Goal: Task Accomplishment & Management: Use online tool/utility

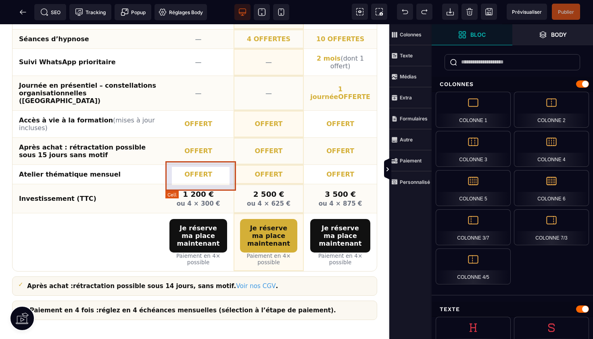
scroll to position [1011, 0]
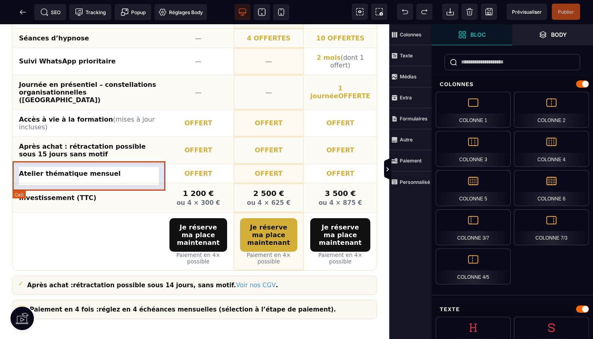
click at [83, 183] on th "Investissement (TTC)" at bounding box center [88, 197] width 151 height 29
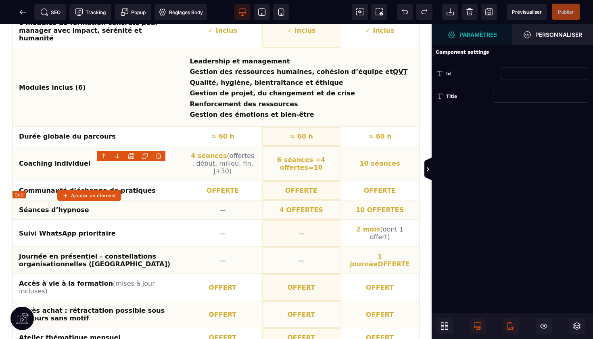
click at [83, 127] on th "Modules inclus (6)" at bounding box center [98, 87] width 171 height 79
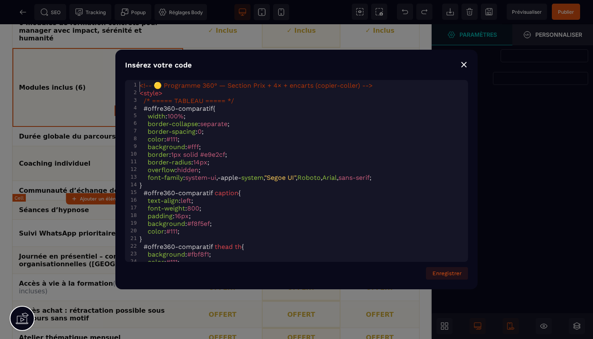
click at [465, 67] on div "⨯" at bounding box center [464, 64] width 8 height 11
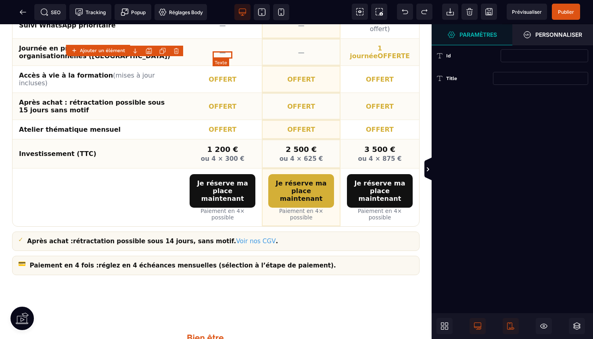
scroll to position [1243, 0]
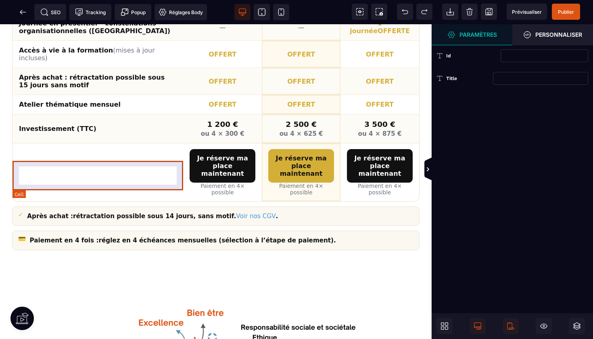
click at [84, 143] on th "Investissement (TTC)" at bounding box center [98, 128] width 171 height 29
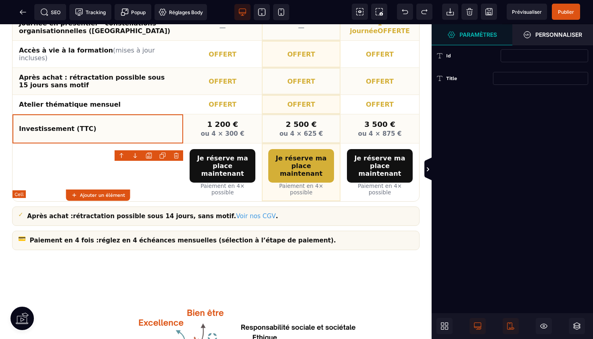
click at [84, 143] on th "Investissement (TTC)" at bounding box center [98, 128] width 171 height 29
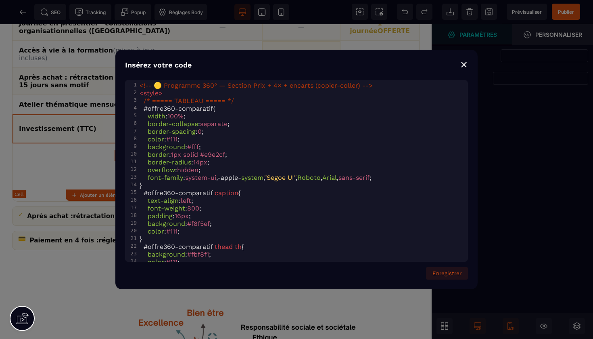
click at [84, 176] on div "Insérez votre code ⨯ xxxxxxxxxx 425 1 <!-- 🟡 Programme 360° — Section Prix + 4×…" at bounding box center [296, 169] width 593 height 339
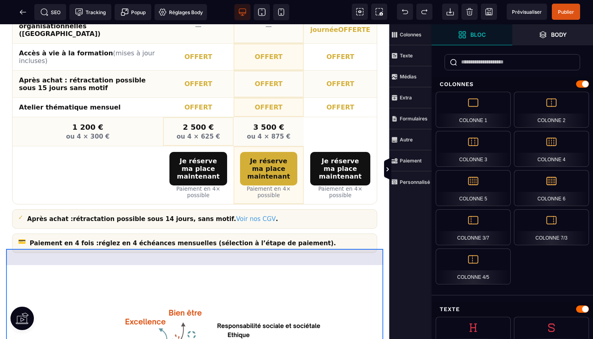
scroll to position [1074, 0]
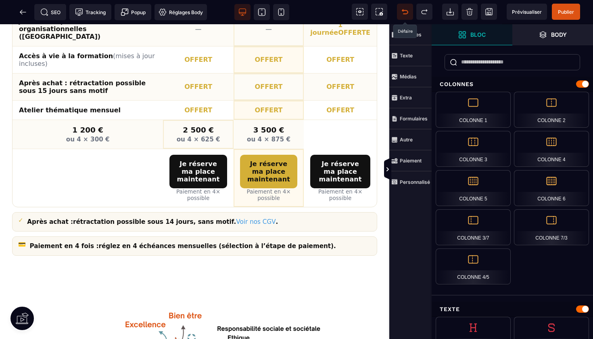
click at [408, 10] on icon at bounding box center [405, 12] width 8 height 8
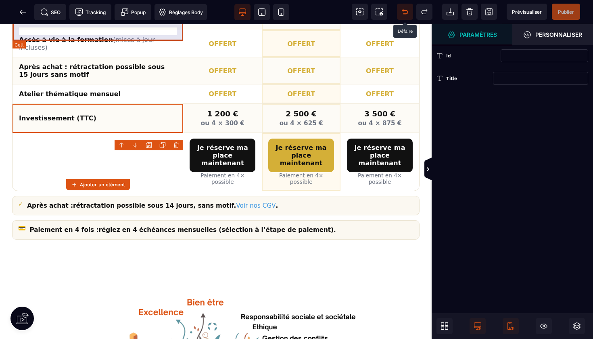
scroll to position [1258, 0]
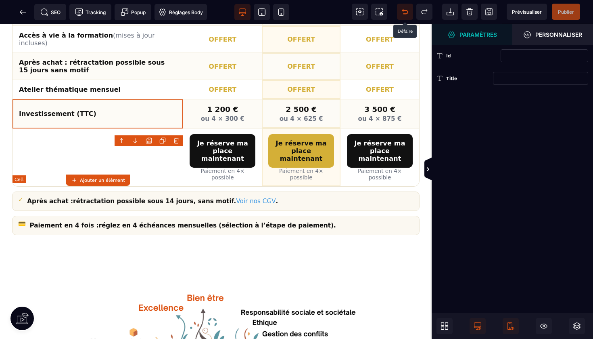
click at [78, 128] on th "Investissement (TTC)" at bounding box center [98, 113] width 171 height 29
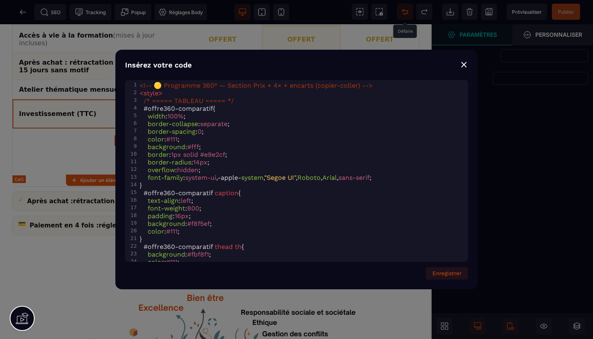
click at [82, 161] on div "Insérez votre code ⨯ xxxxxxxxxx 425 1 <!-- 🟡 Programme 360° — Section Prix + 4×…" at bounding box center [296, 169] width 593 height 339
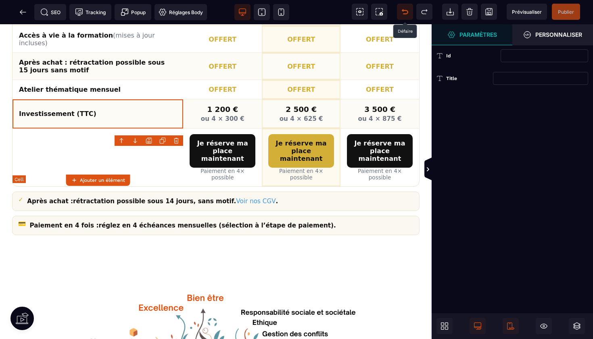
click at [82, 128] on th "Investissement (TTC)" at bounding box center [98, 113] width 171 height 29
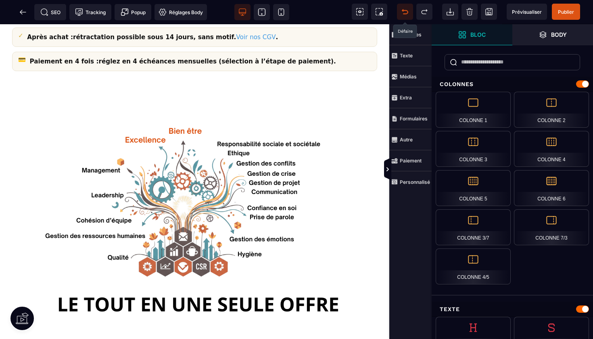
click at [408, 10] on icon at bounding box center [405, 12] width 8 height 8
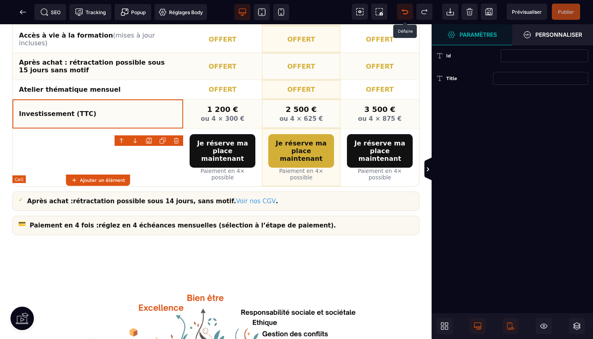
click at [76, 128] on th "Investissement (TTC)" at bounding box center [98, 113] width 171 height 29
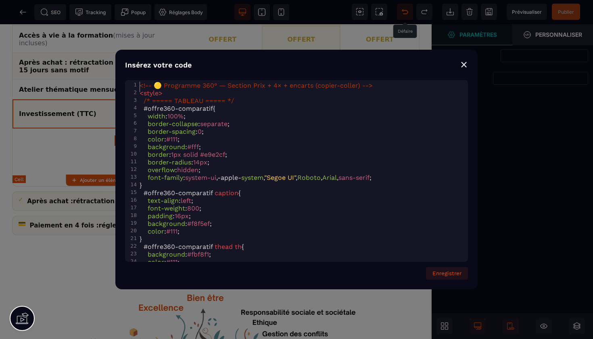
click at [465, 66] on div "⨯" at bounding box center [464, 64] width 8 height 11
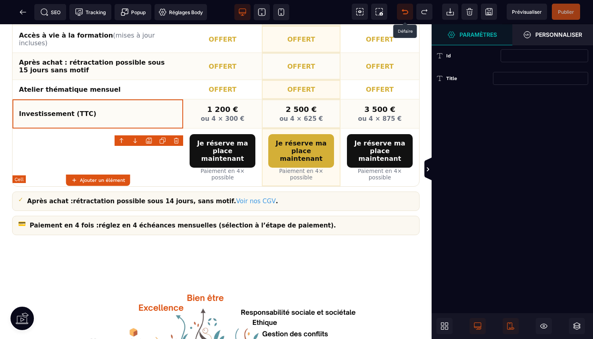
click at [82, 128] on th "Investissement (TTC)" at bounding box center [98, 113] width 171 height 29
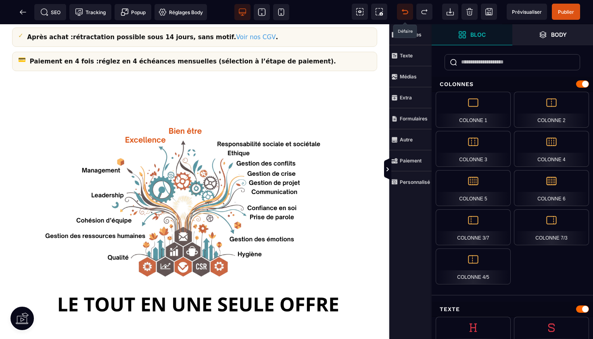
click at [407, 9] on icon at bounding box center [405, 12] width 8 height 8
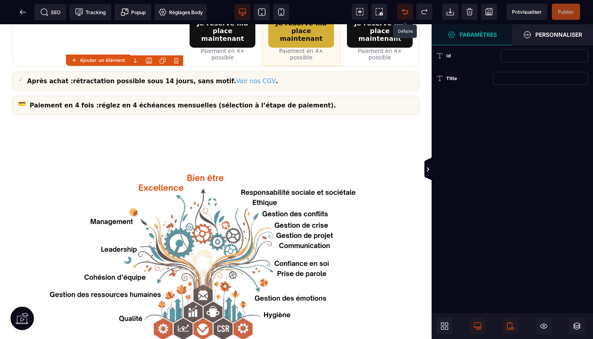
scroll to position [1379, 0]
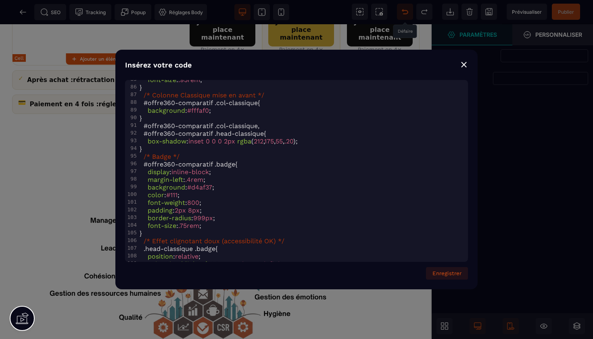
scroll to position [754, 0]
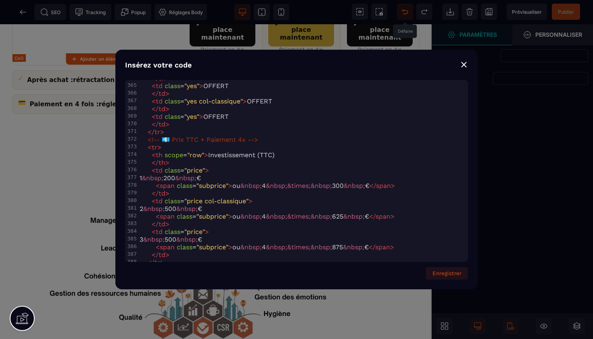
click at [274, 159] on span "< th scope = "row" > Investissement (TTC)" at bounding box center [207, 155] width 135 height 8
click at [277, 158] on pre "< th scope = "row" > Investissement (TTC)" at bounding box center [303, 155] width 330 height 8
click at [446, 272] on button "Enregistrer" at bounding box center [447, 273] width 42 height 13
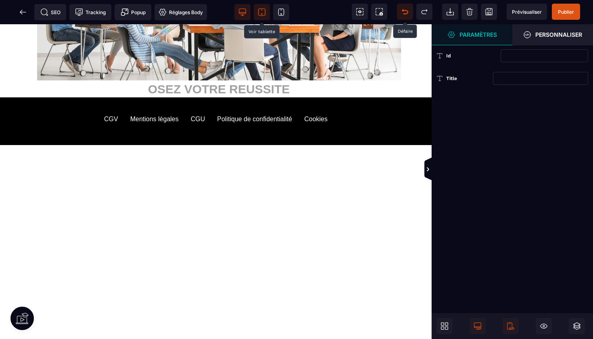
click at [263, 15] on icon at bounding box center [262, 12] width 8 height 8
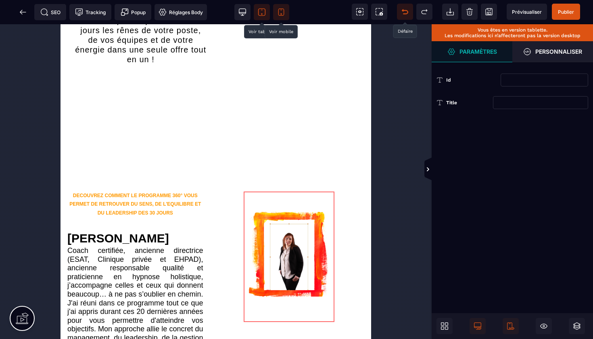
click at [283, 10] on icon at bounding box center [281, 12] width 8 height 8
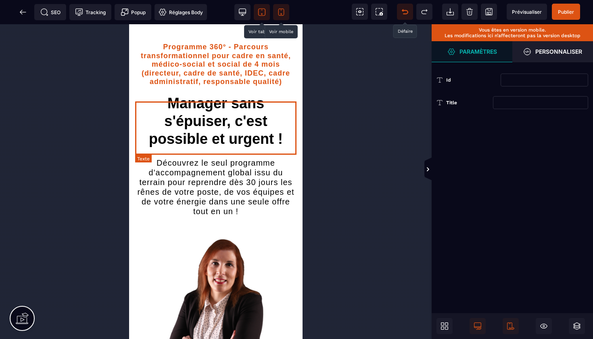
click at [232, 130] on div "Manager sans s'épuiser, c'est possible et urgent !" at bounding box center [215, 120] width 161 height 53
select select "***"
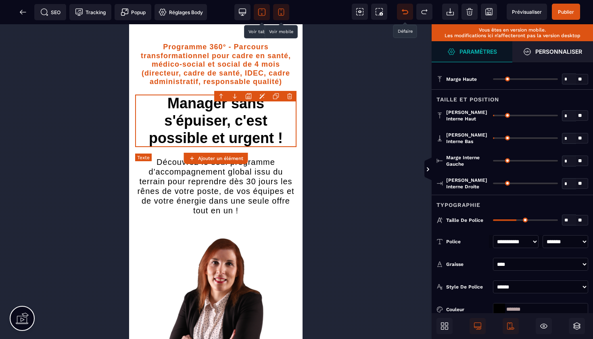
click at [232, 130] on div "Manager sans s'épuiser, c'est possible et urgent !" at bounding box center [215, 120] width 161 height 52
select select "***"
select select
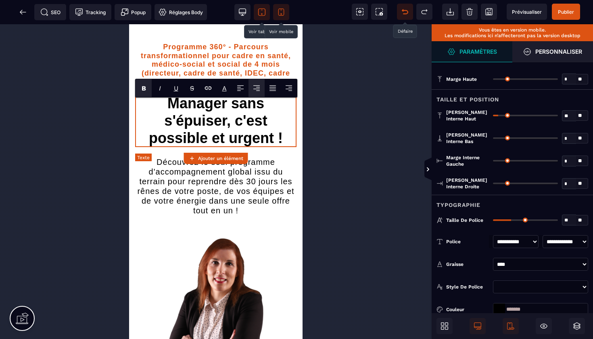
click at [232, 130] on div "Manager sans s'épuiser, c'est possible et urgent !" at bounding box center [215, 120] width 161 height 52
click at [233, 127] on div "Manager sans s'épuiser, c'est possible et urgent !" at bounding box center [215, 120] width 161 height 52
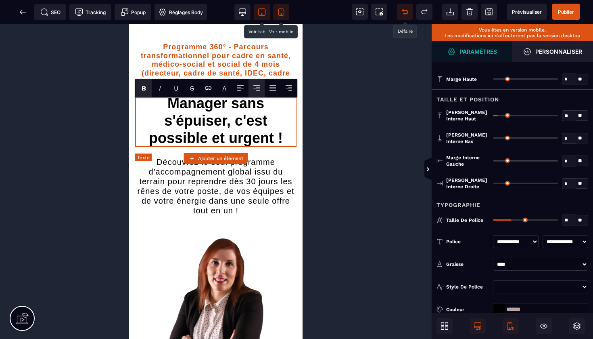
click at [250, 129] on div "Manager sans s'épuiser, c'est possible et urgent !" at bounding box center [215, 120] width 161 height 52
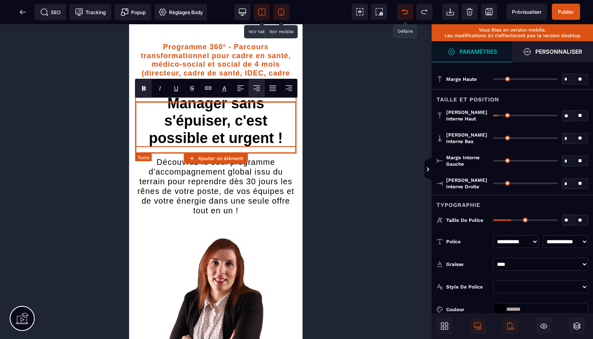
click at [230, 116] on div "Manager sans s'épuiser, c'est possible et urgent !" at bounding box center [215, 120] width 161 height 52
click at [232, 128] on div "Manager sans s'épuiser, c'est possible et urgent !" at bounding box center [215, 120] width 161 height 52
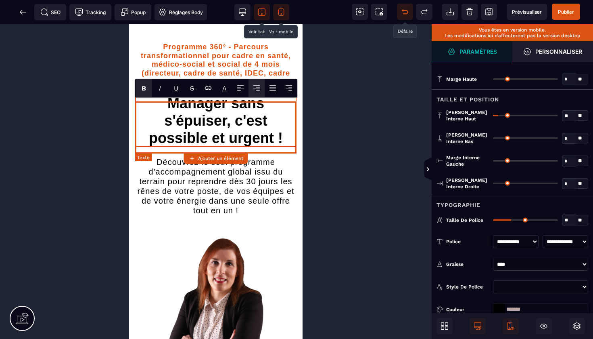
click at [232, 128] on div "Manager sans s'épuiser, c'est possible et urgent !" at bounding box center [215, 120] width 161 height 52
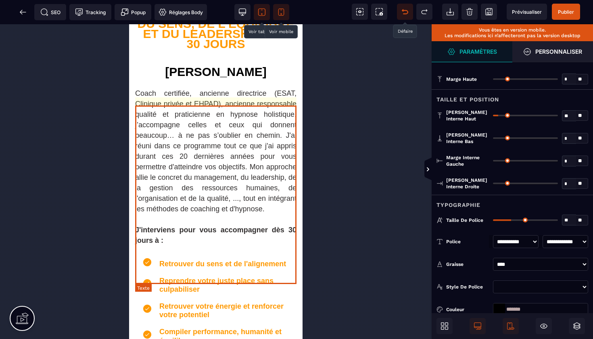
scroll to position [545, 0]
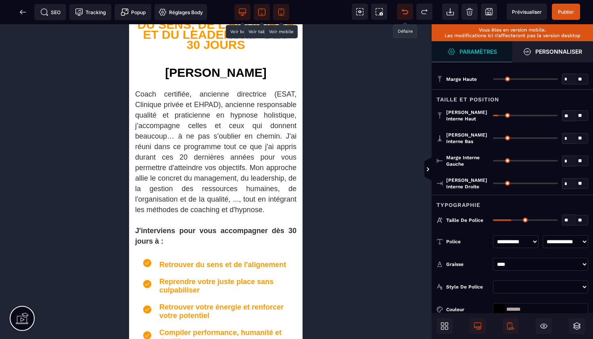
click at [243, 12] on icon at bounding box center [243, 12] width 8 height 8
type input "**"
type input "*****"
type input "**"
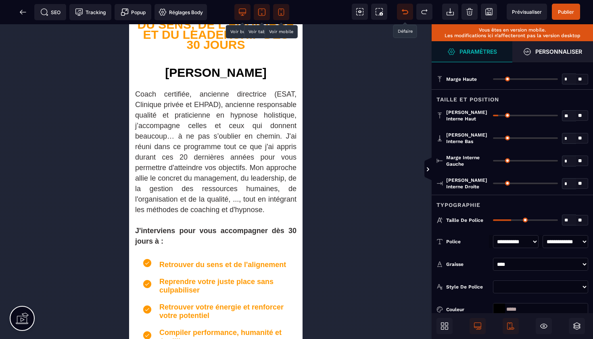
select select "***"
select select
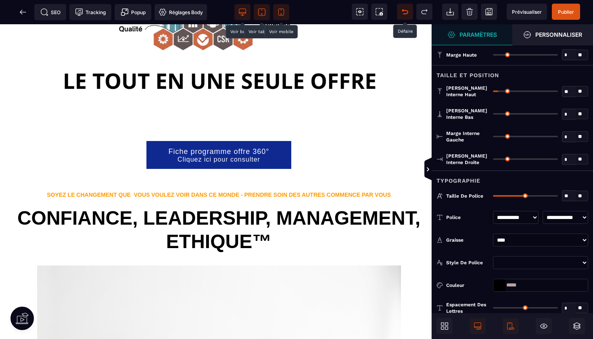
scroll to position [1637, 0]
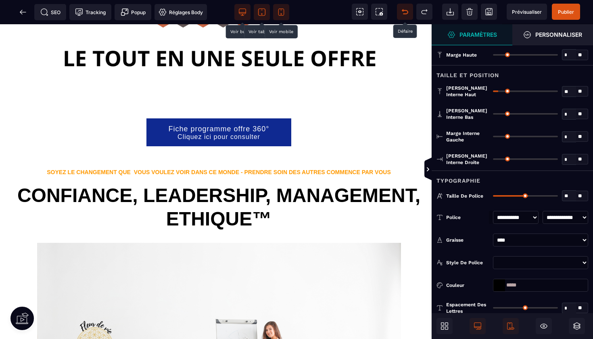
click at [264, 8] on span at bounding box center [262, 12] width 16 height 16
type input "**"
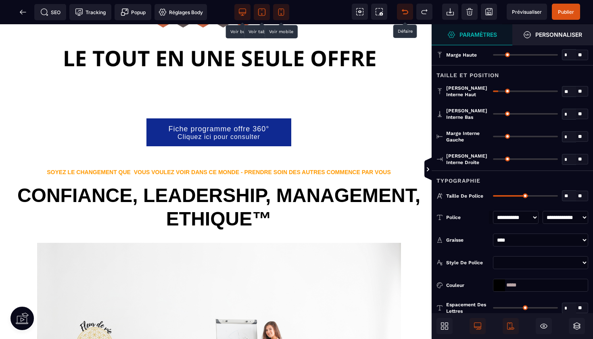
select select "***"
select select
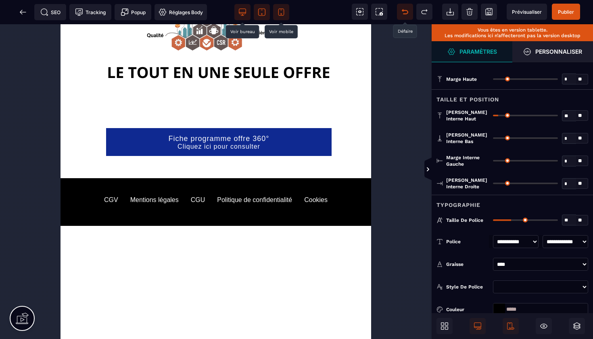
scroll to position [1614, 0]
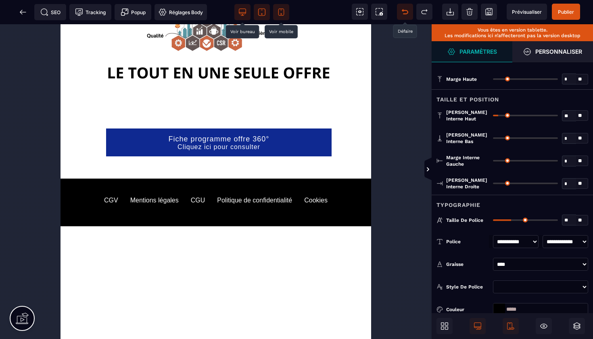
click at [280, 10] on icon at bounding box center [281, 12] width 8 height 8
type input "**"
type input "****"
type input "**"
select select "***"
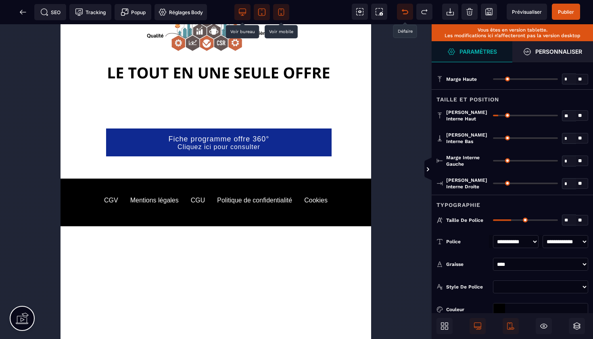
select select
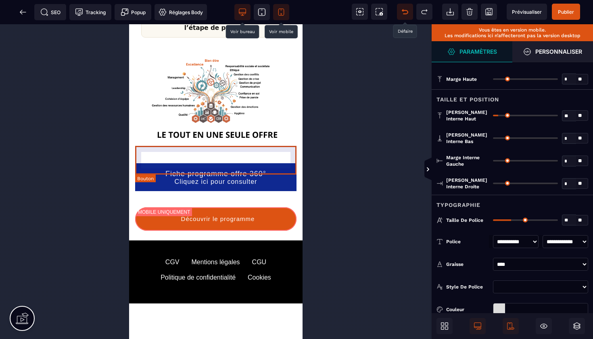
scroll to position [1710, 0]
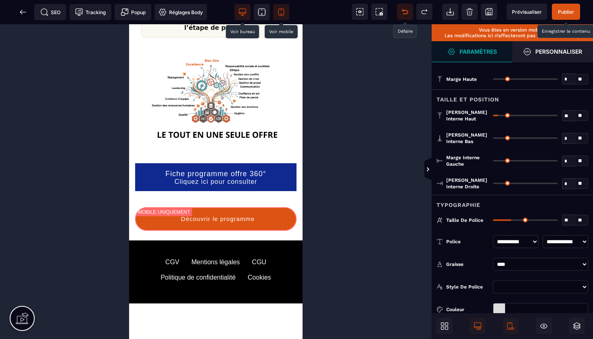
click at [566, 9] on span "Publier" at bounding box center [566, 12] width 16 height 6
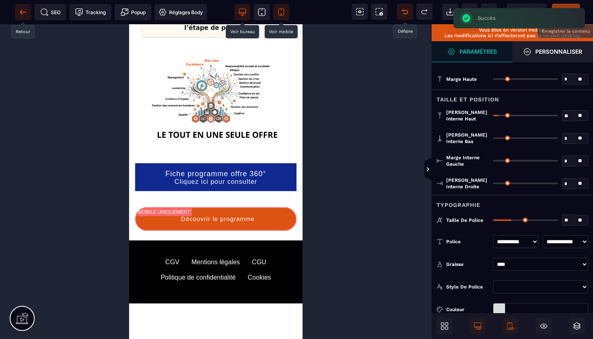
click at [24, 12] on icon at bounding box center [23, 12] width 6 height 0
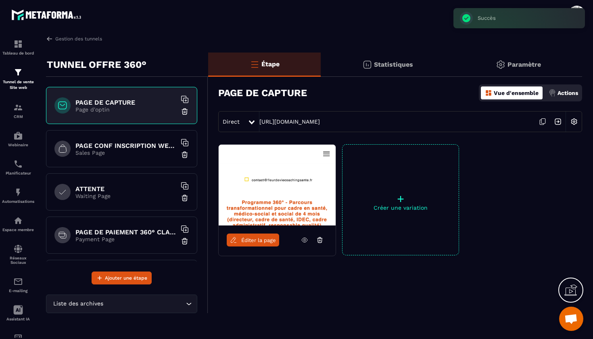
click at [117, 152] on p "Sales Page" at bounding box center [125, 152] width 101 height 6
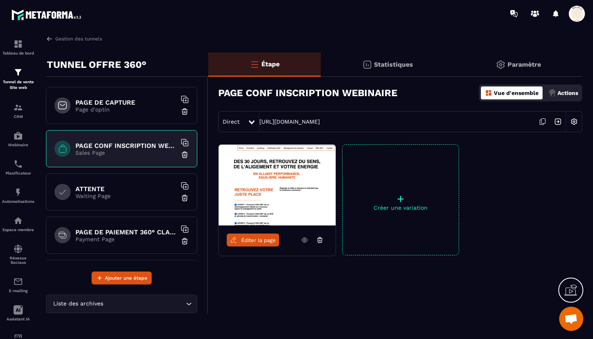
click at [253, 241] on span "Éditer la page" at bounding box center [258, 240] width 35 height 6
